Goal: Information Seeking & Learning: Learn about a topic

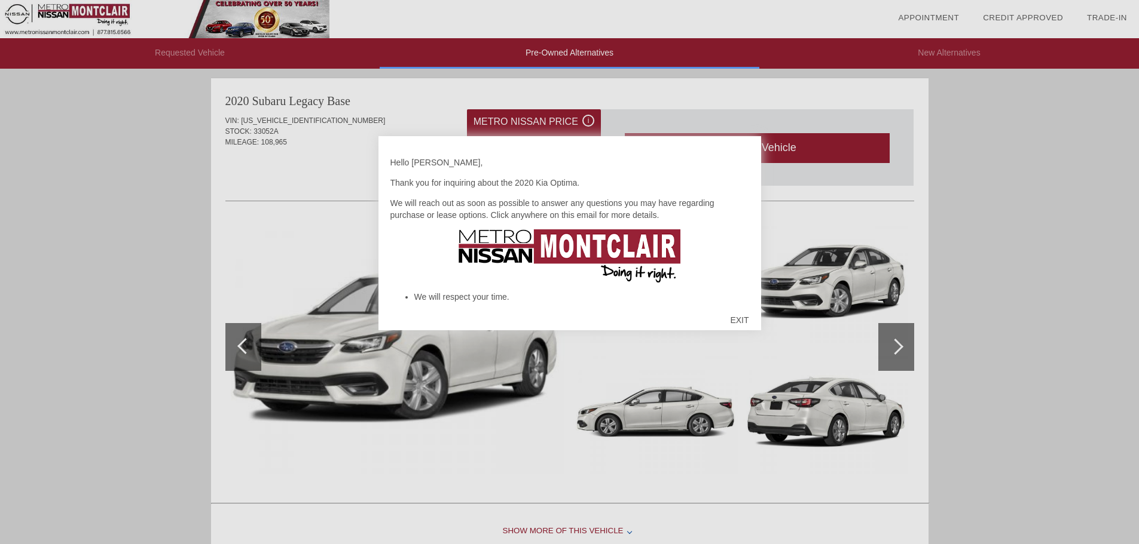
scroll to position [4, 0]
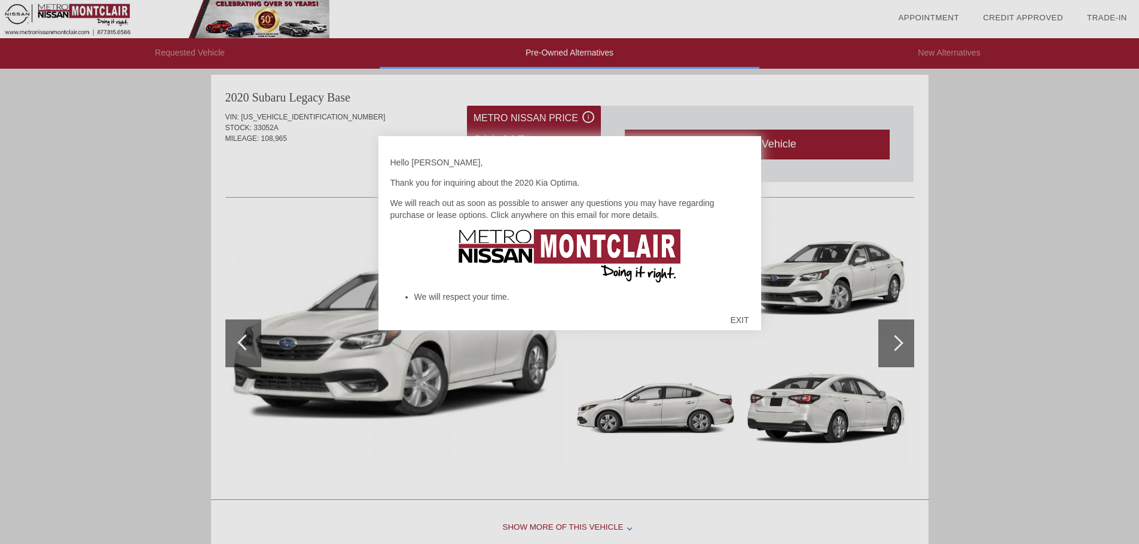
click at [738, 323] on div "EXIT" at bounding box center [739, 320] width 42 height 36
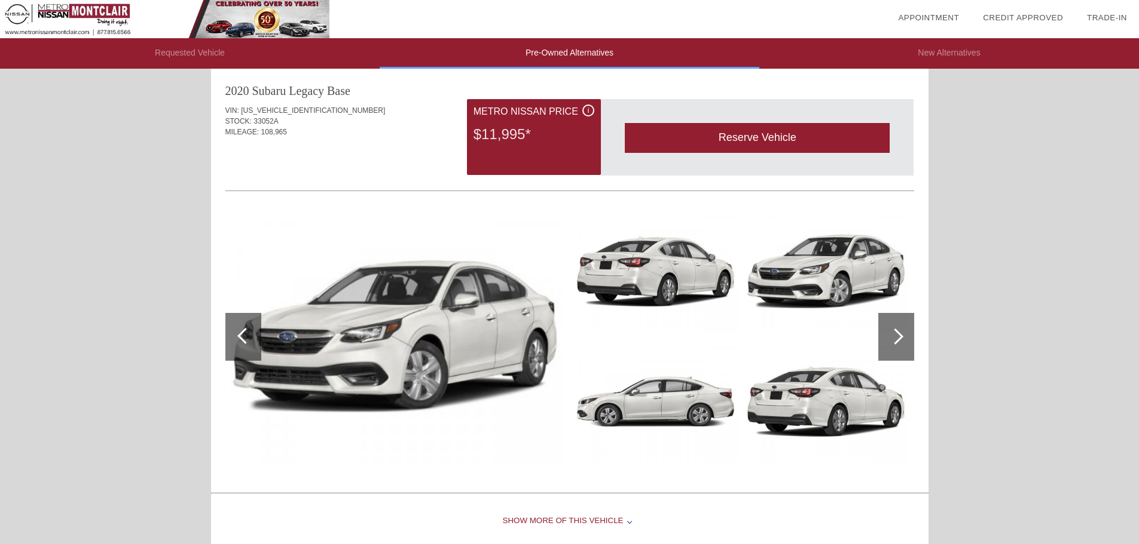
scroll to position [0, 0]
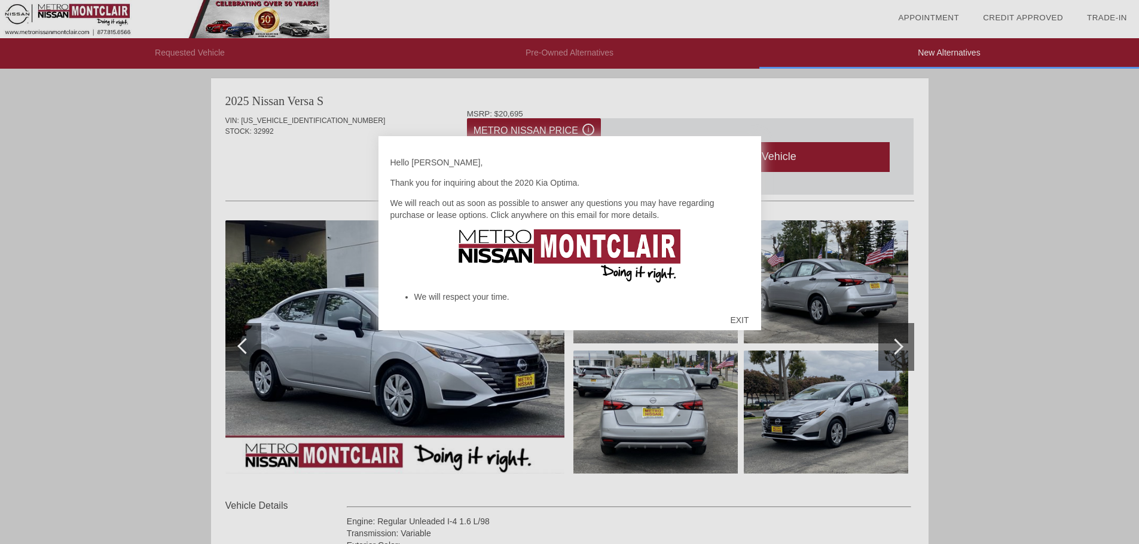
click at [746, 316] on div "EXIT" at bounding box center [739, 320] width 42 height 36
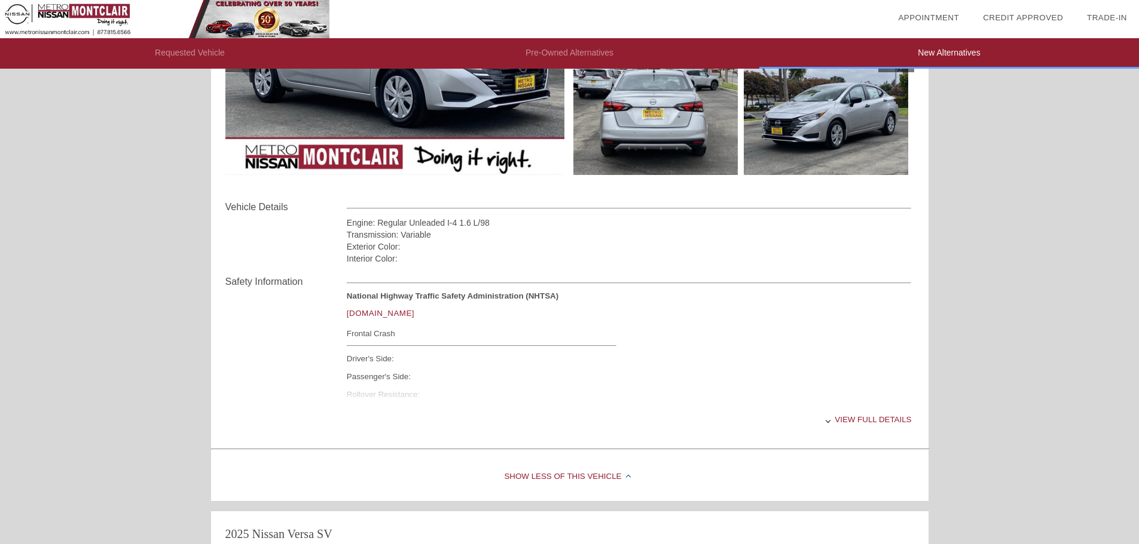
scroll to position [359, 0]
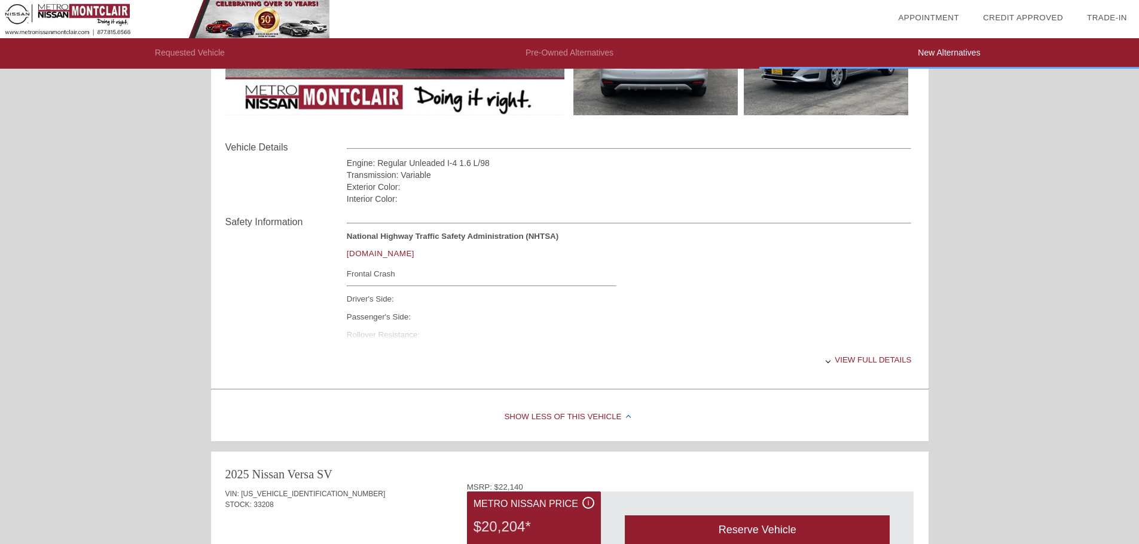
click at [868, 364] on div "View full details" at bounding box center [629, 359] width 565 height 29
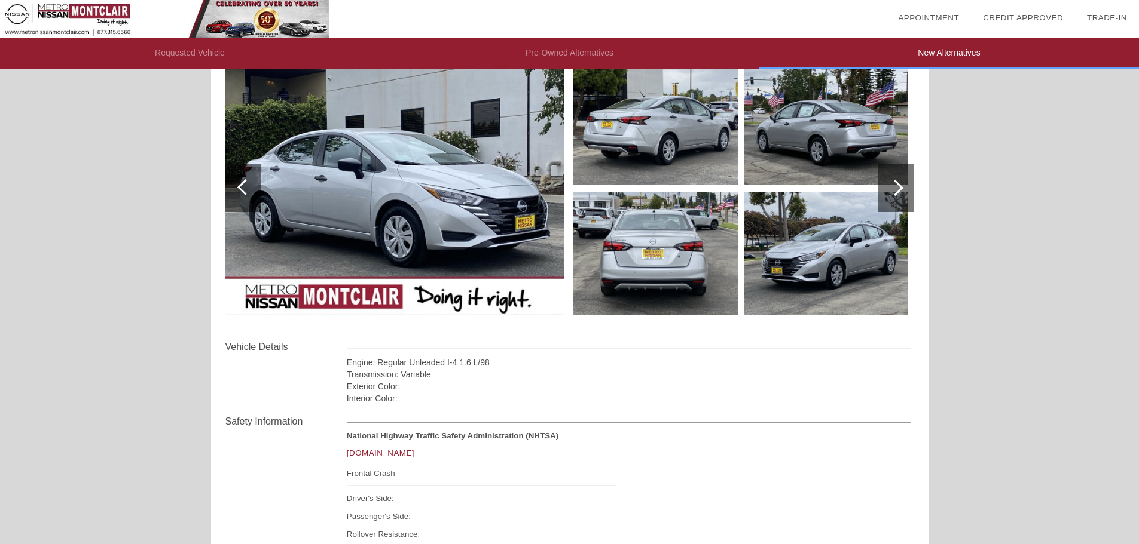
scroll to position [0, 0]
